Goal: Information Seeking & Learning: Learn about a topic

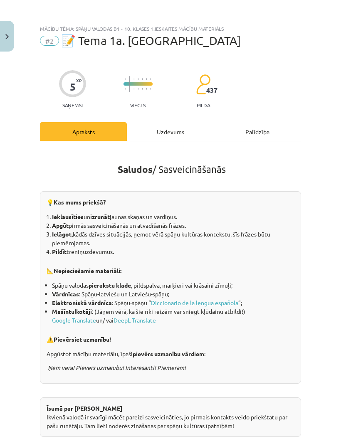
scroll to position [590, 0]
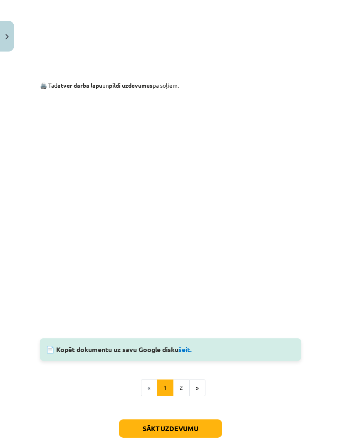
click at [194, 379] on button "»" at bounding box center [197, 387] width 16 height 17
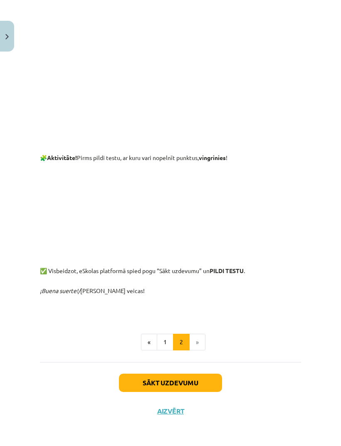
scroll to position [155, 0]
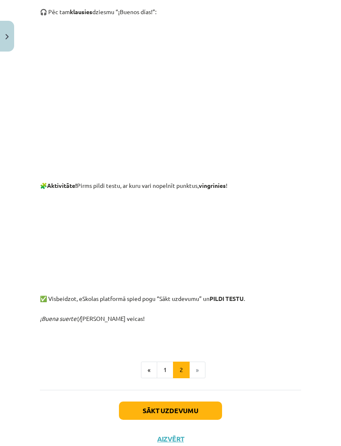
click at [199, 411] on button "Sākt uzdevumu" at bounding box center [170, 410] width 103 height 18
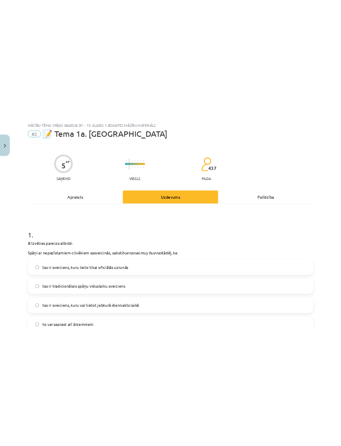
scroll to position [275, 0]
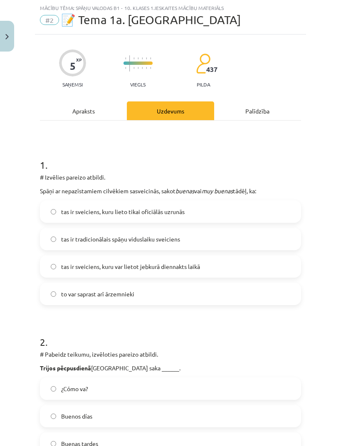
click at [192, 266] on span "tas ir sveiciens, kuru var lietot jebkurā diennakts laikā" at bounding box center [130, 266] width 139 height 9
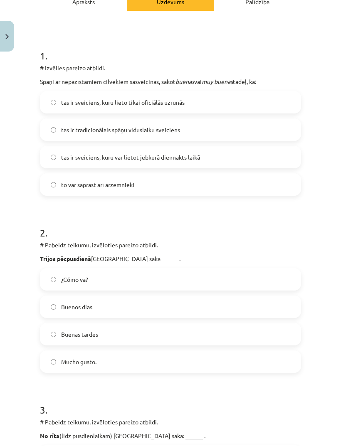
scroll to position [130, 0]
click at [110, 335] on label "Buenas tardes" at bounding box center [170, 334] width 259 height 21
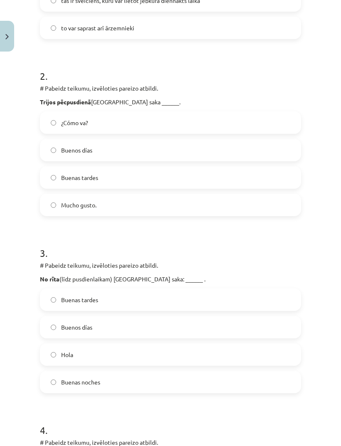
scroll to position [289, 0]
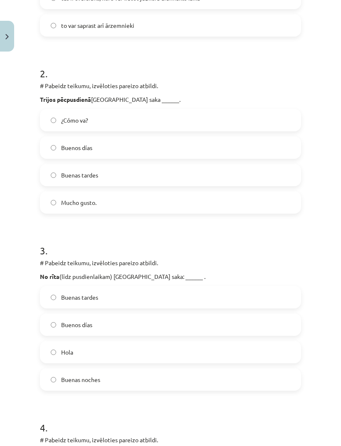
click at [107, 328] on label "Buenos días" at bounding box center [170, 324] width 259 height 21
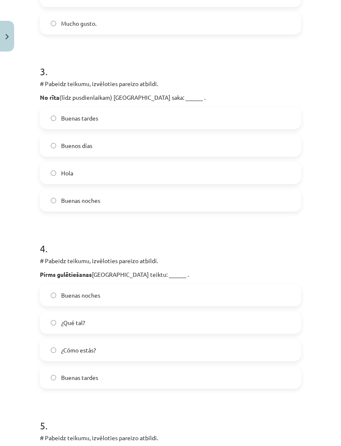
scroll to position [468, 0]
click at [115, 383] on label "Buenas tardes" at bounding box center [170, 377] width 259 height 21
click at [125, 294] on label "Buenas noches" at bounding box center [170, 294] width 259 height 21
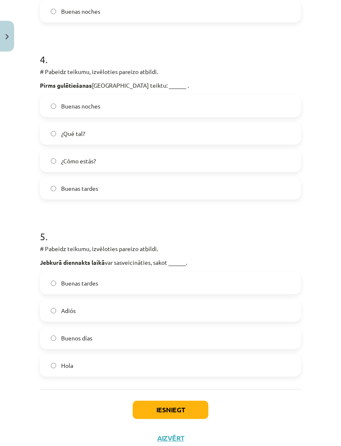
scroll to position [657, 0]
click at [107, 365] on label "Hola" at bounding box center [170, 365] width 259 height 21
click at [167, 412] on button "Iesniegt" at bounding box center [170, 410] width 76 height 18
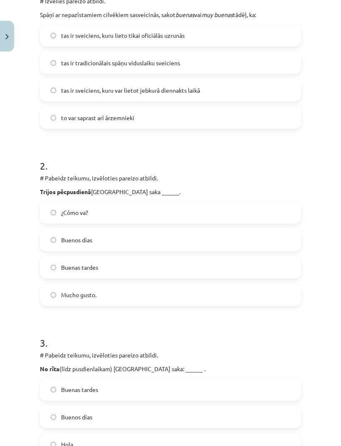
scroll to position [197, 0]
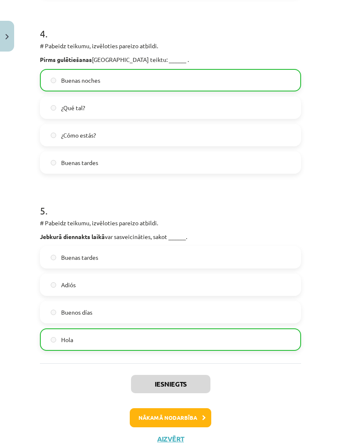
click at [193, 419] on button "Nākamā nodarbība" at bounding box center [170, 417] width 81 height 19
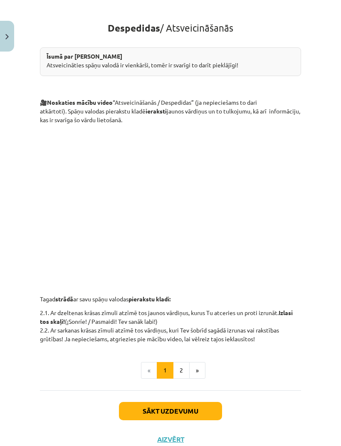
click at [147, 369] on li "«" at bounding box center [149, 370] width 16 height 17
click at [7, 35] on img "Close" at bounding box center [6, 36] width 3 height 5
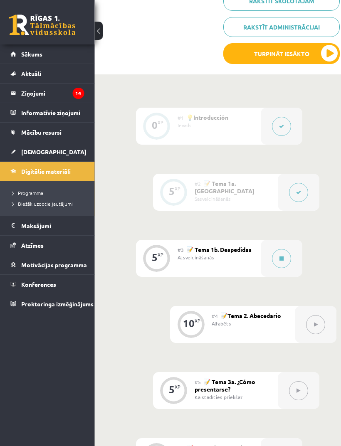
click at [277, 262] on button at bounding box center [281, 258] width 19 height 19
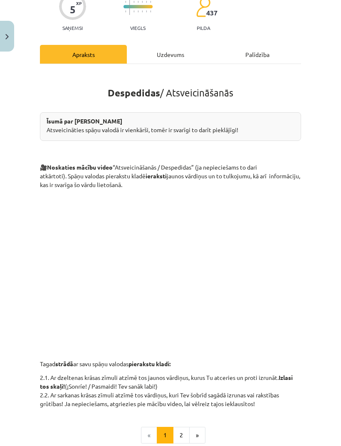
scroll to position [78, 0]
click at [3, 39] on button "Close" at bounding box center [7, 36] width 14 height 31
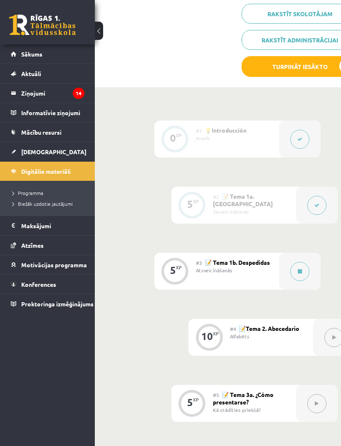
click at [295, 271] on button at bounding box center [299, 271] width 19 height 19
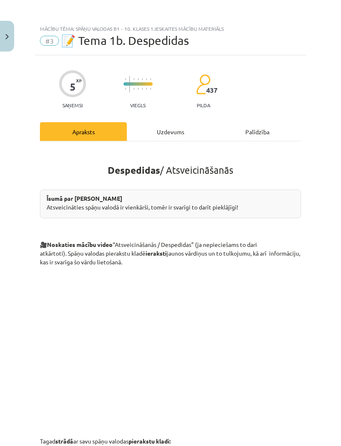
scroll to position [286, 0]
